Goal: Task Accomplishment & Management: Complete application form

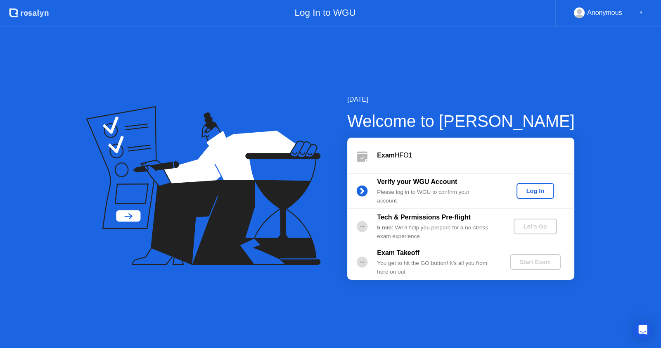
click at [538, 190] on div "Log In" at bounding box center [535, 191] width 31 height 7
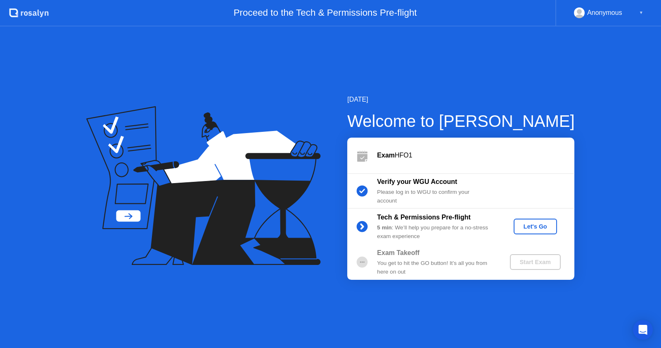
click at [539, 228] on div "Let's Go" at bounding box center [535, 226] width 37 height 7
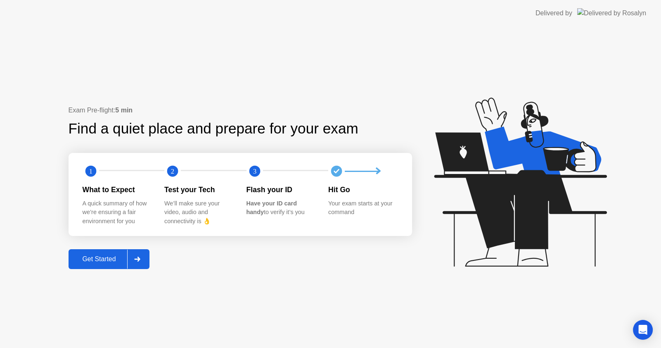
click at [120, 259] on div "Get Started" at bounding box center [99, 258] width 57 height 7
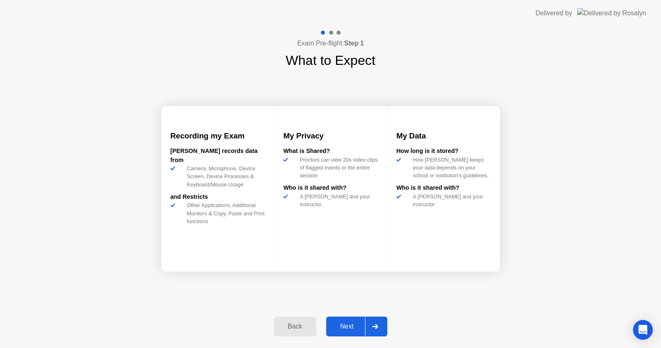
click at [374, 326] on icon at bounding box center [376, 326] width 6 height 5
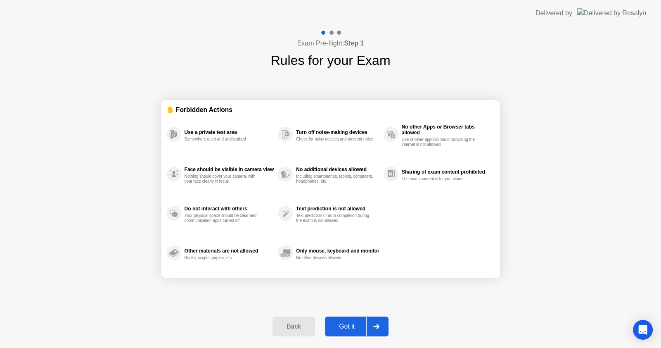
click at [375, 327] on icon at bounding box center [376, 326] width 6 height 5
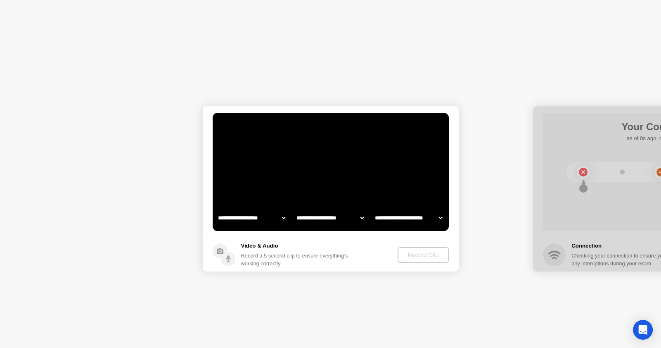
select select "**********"
select select "*******"
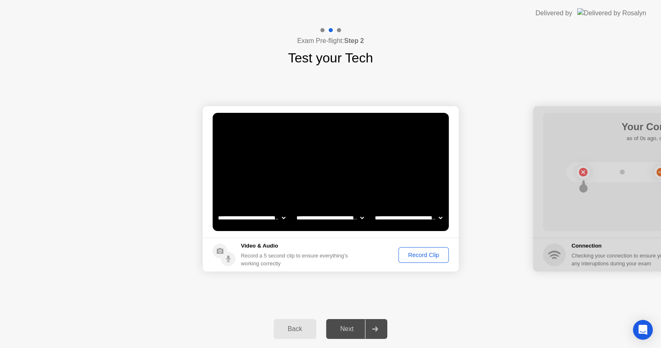
click at [433, 254] on div "Record Clip" at bounding box center [424, 255] width 44 height 7
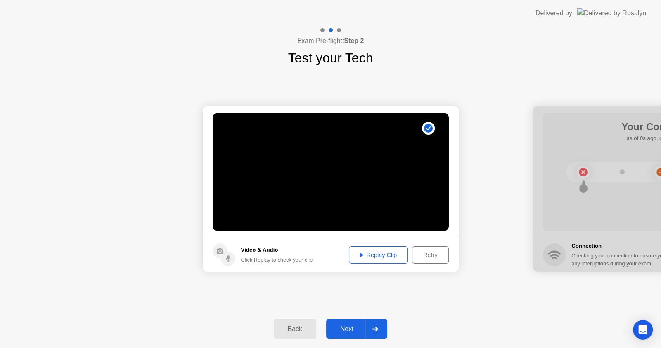
click at [377, 333] on div at bounding box center [375, 328] width 20 height 19
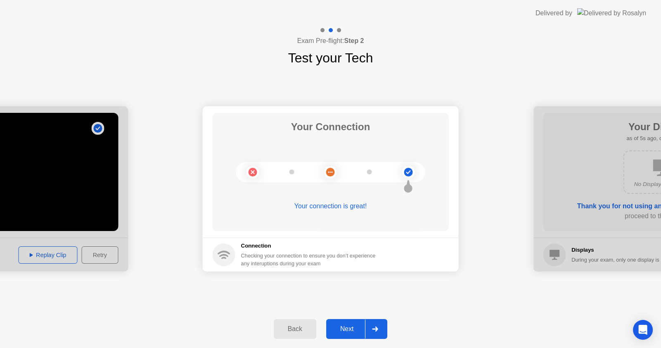
click at [371, 332] on div at bounding box center [375, 328] width 20 height 19
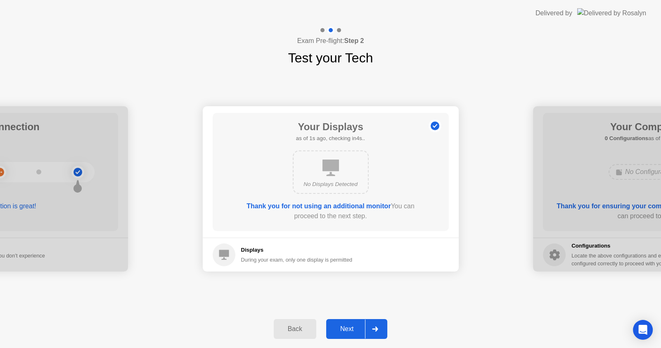
click at [371, 332] on div at bounding box center [375, 328] width 20 height 19
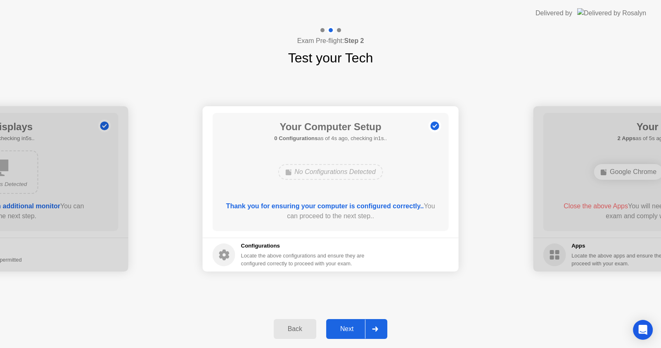
click at [371, 332] on div at bounding box center [375, 328] width 20 height 19
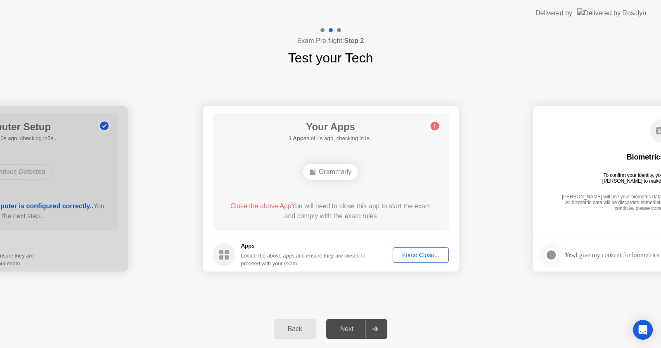
click at [462, 301] on div "**********" at bounding box center [330, 189] width 661 height 242
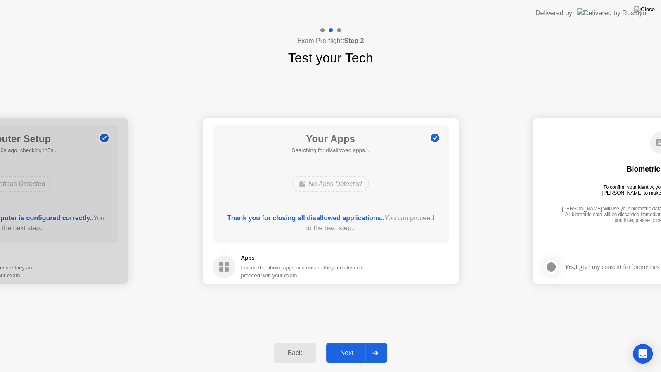
click at [380, 347] on div at bounding box center [375, 352] width 20 height 19
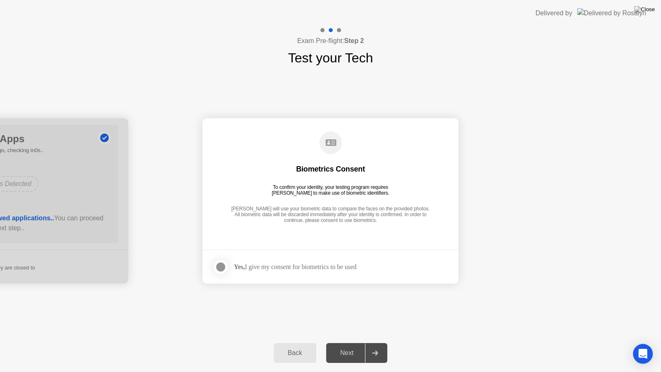
click at [225, 266] on div at bounding box center [221, 267] width 10 height 10
click at [376, 347] on icon at bounding box center [376, 352] width 6 height 5
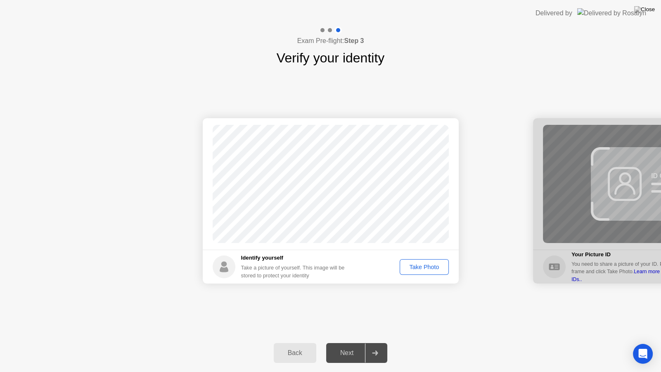
click at [409, 271] on button "Take Photo" at bounding box center [424, 267] width 49 height 16
click at [379, 347] on div at bounding box center [375, 352] width 20 height 19
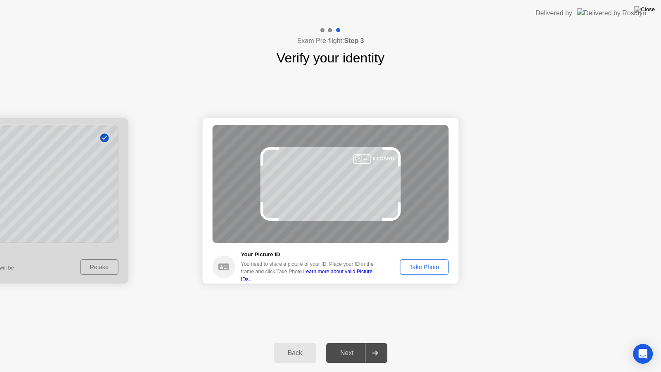
click at [414, 270] on div "Take Photo" at bounding box center [424, 267] width 43 height 7
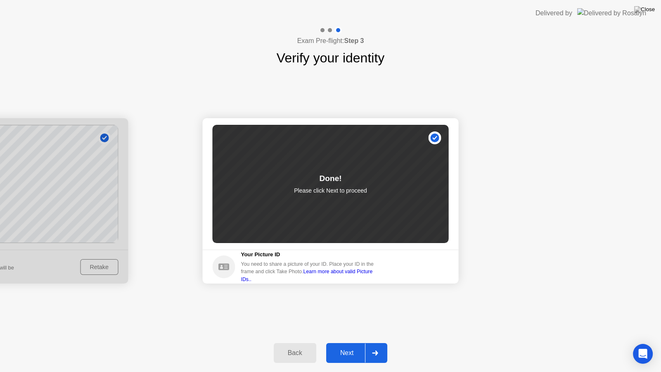
click at [372, 347] on icon at bounding box center [375, 352] width 6 height 5
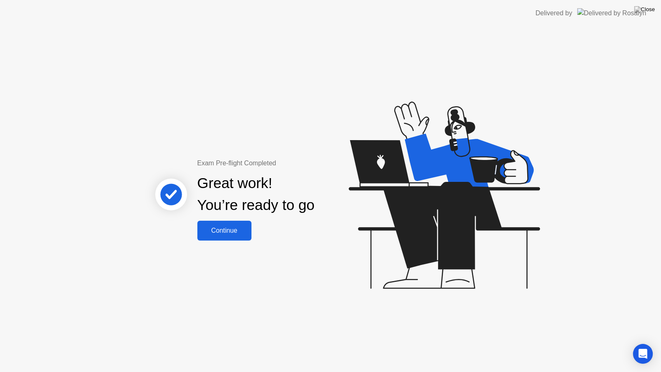
click at [231, 233] on div "Continue" at bounding box center [224, 230] width 49 height 7
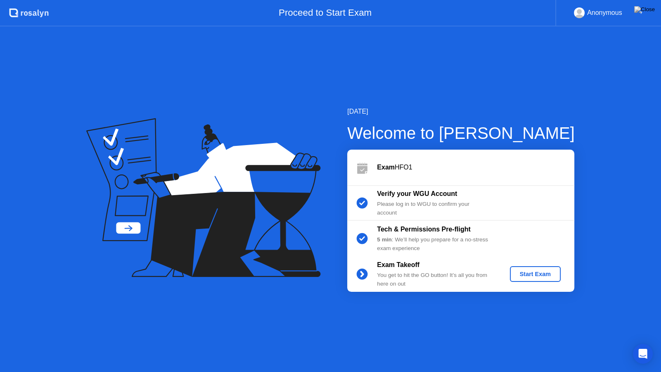
click at [536, 275] on div "Start Exam" at bounding box center [535, 274] width 44 height 7
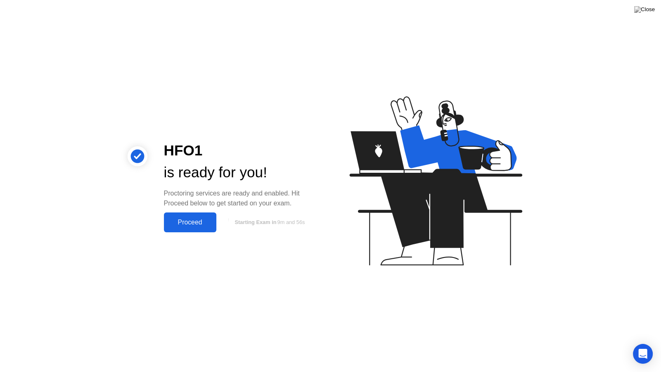
click at [193, 225] on div "Proceed" at bounding box center [190, 222] width 48 height 7
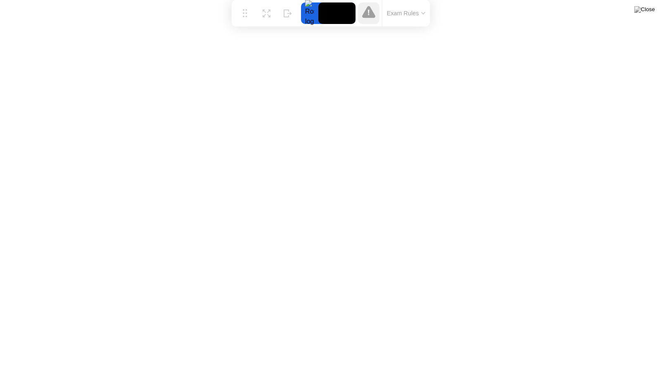
click at [425, 13] on icon at bounding box center [423, 13] width 3 height 2
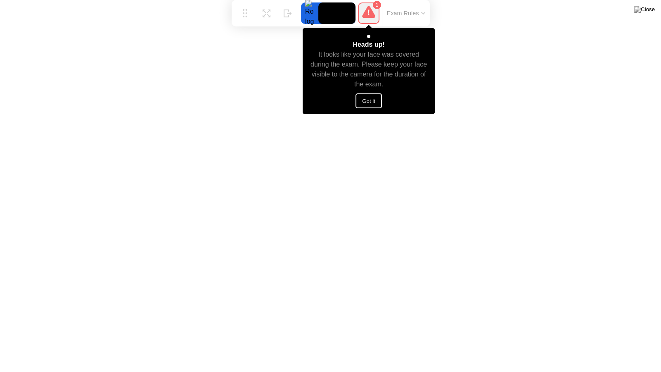
click at [368, 93] on button "Got it" at bounding box center [369, 100] width 26 height 15
